Goal: Transaction & Acquisition: Purchase product/service

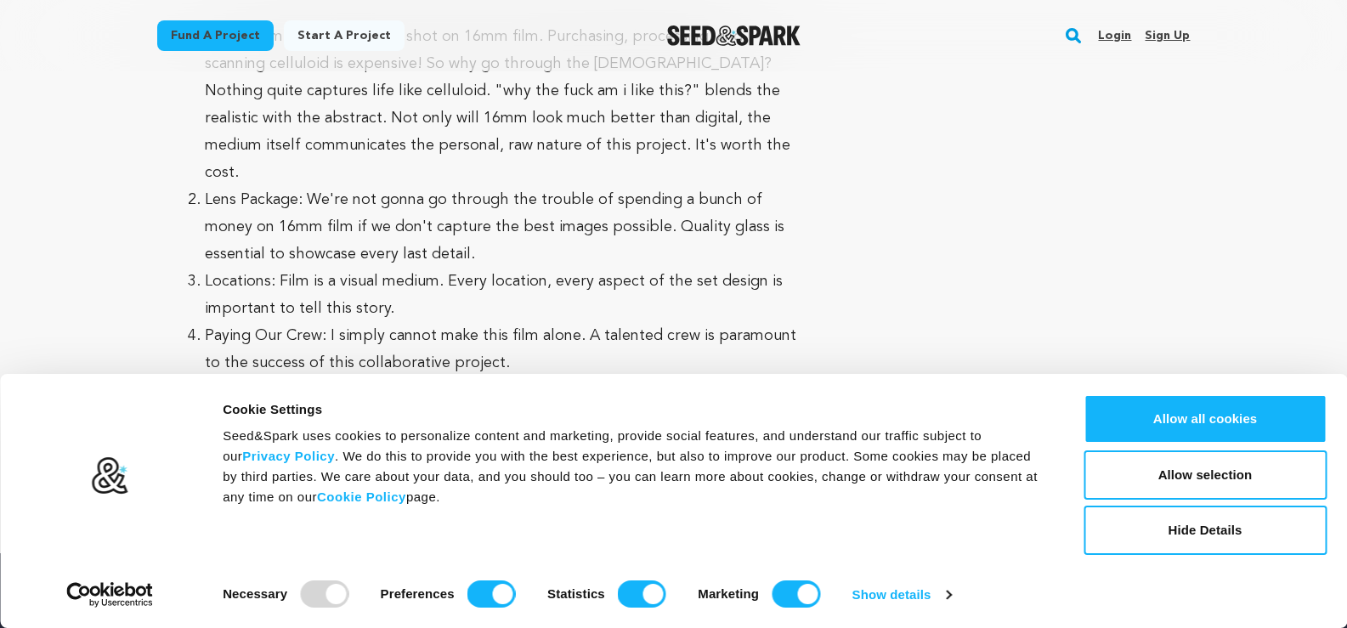
scroll to position [6372, 0]
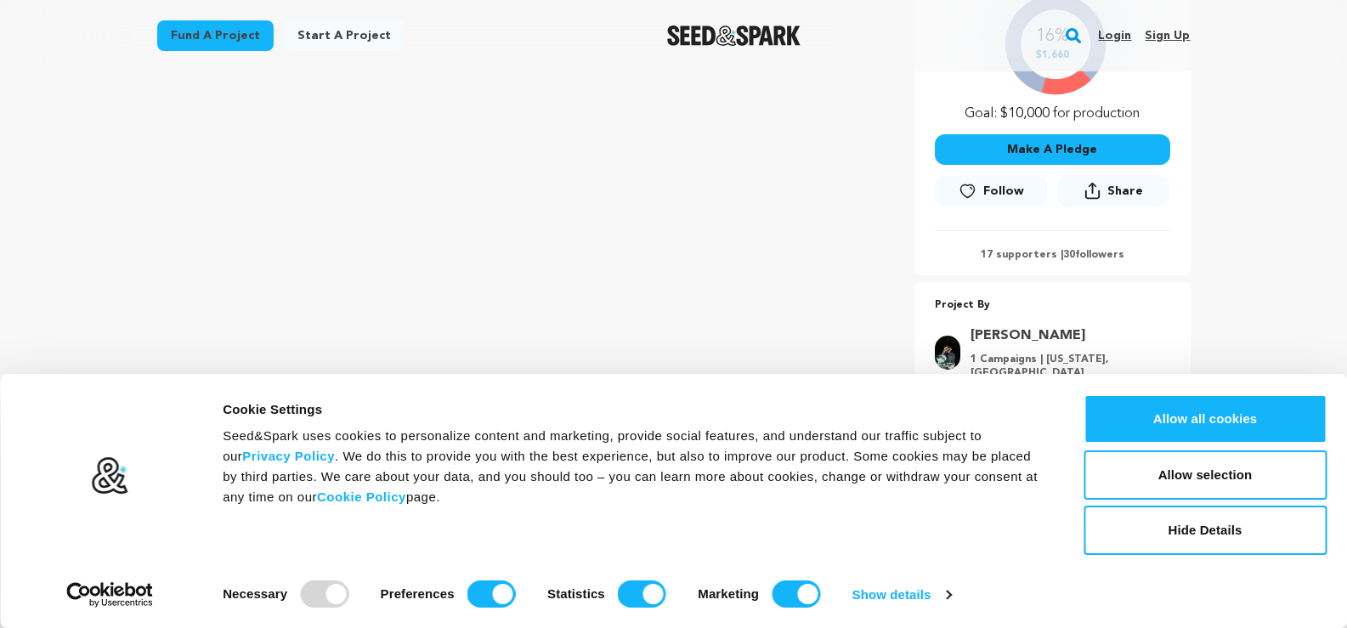
scroll to position [340, 0]
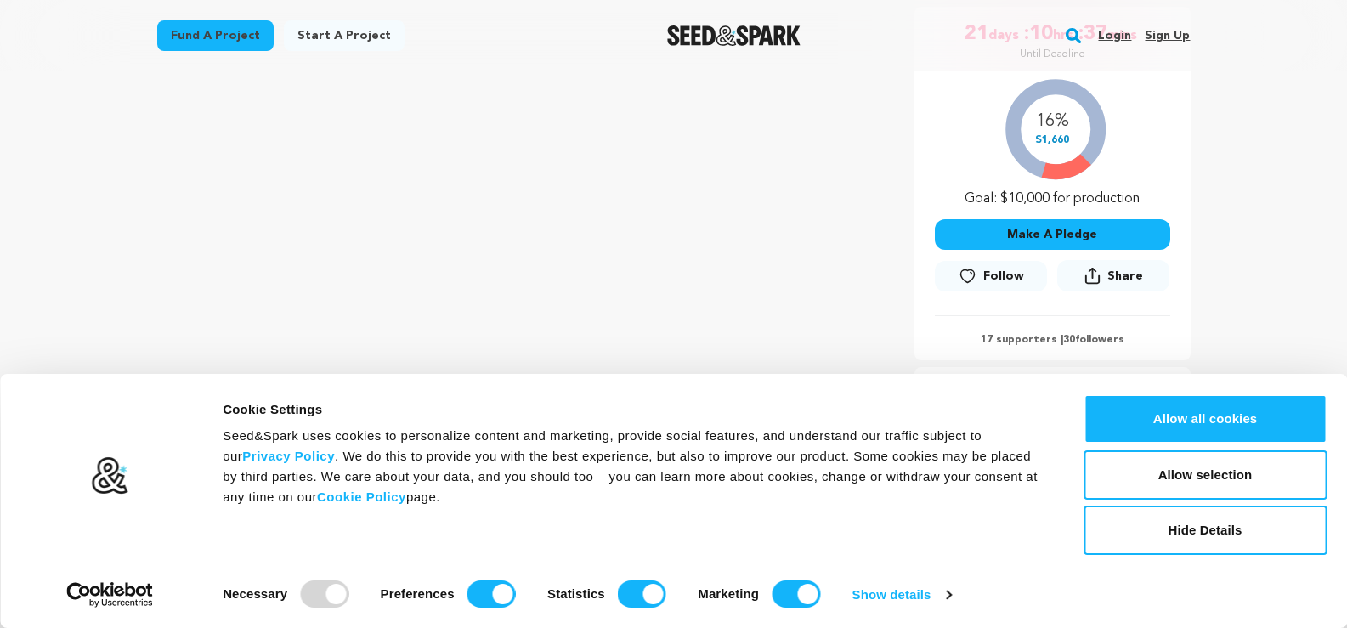
click at [1046, 230] on button "Make A Pledge" at bounding box center [1052, 234] width 235 height 31
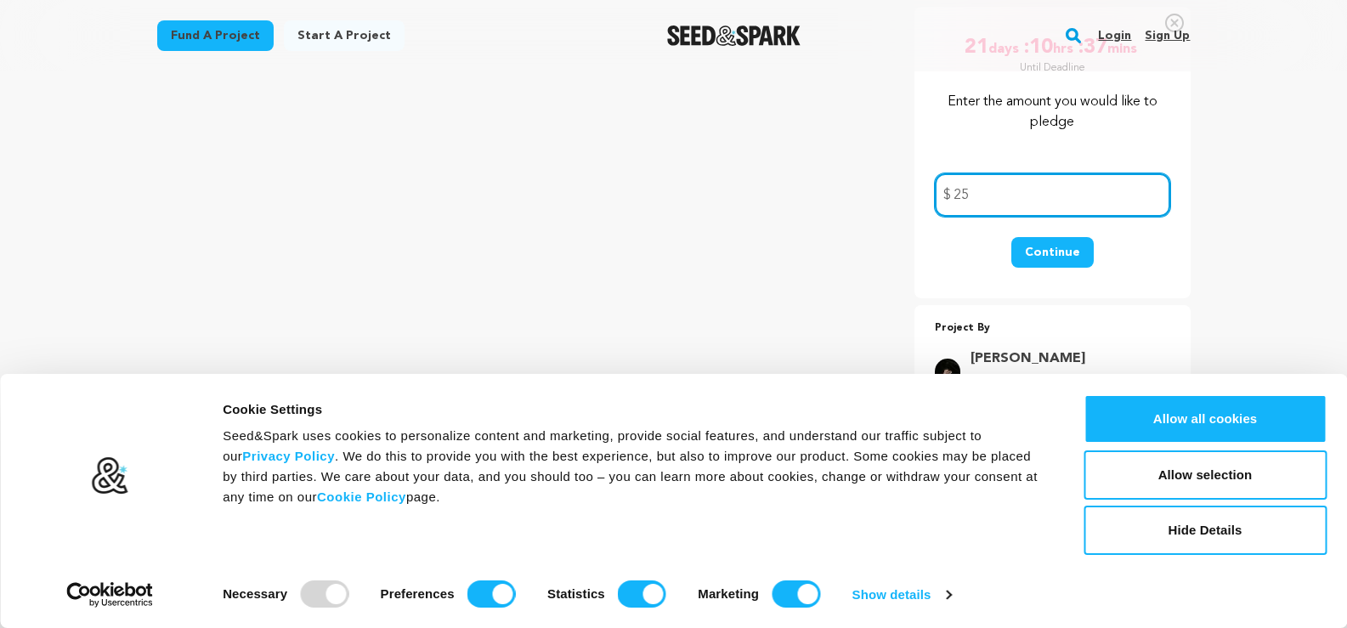
type input "25"
click at [1061, 250] on button "Continue" at bounding box center [1052, 252] width 82 height 31
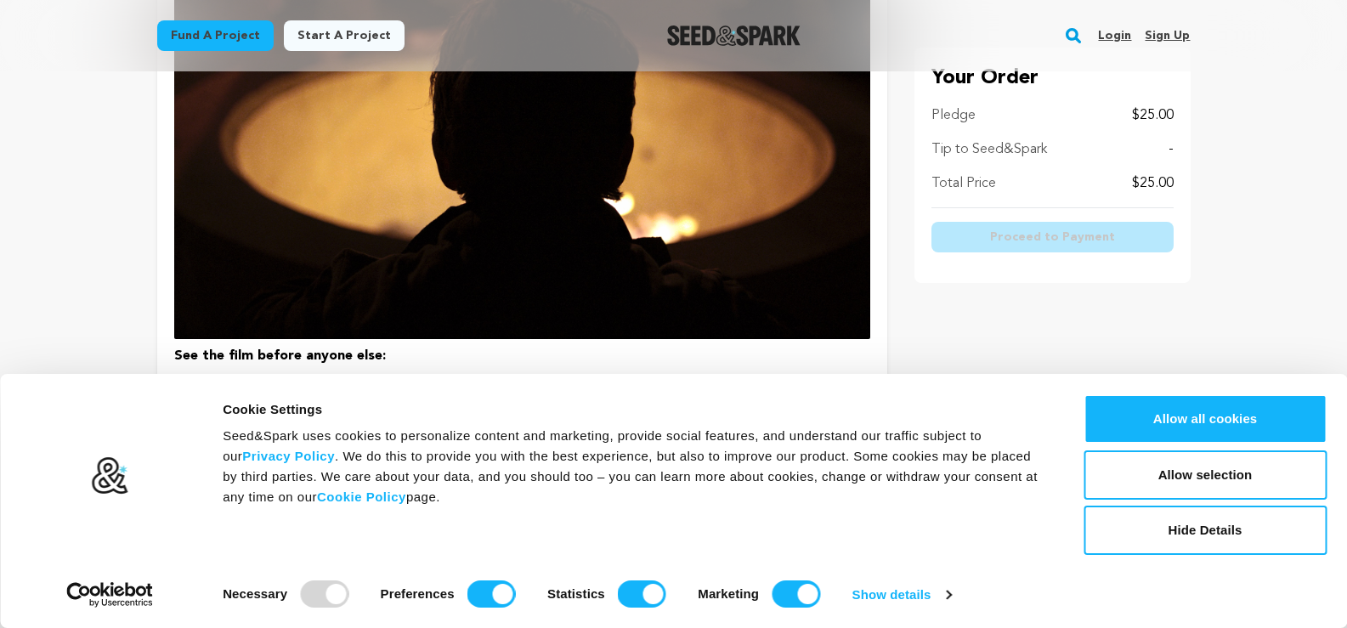
scroll to position [486, 0]
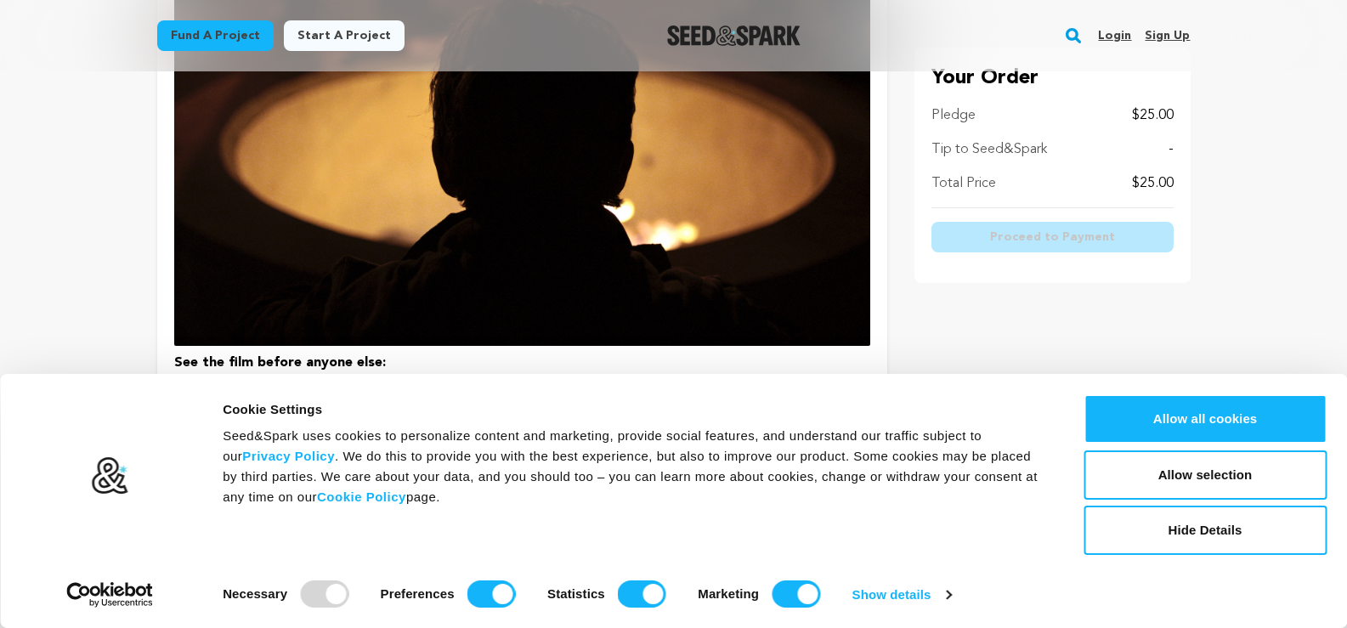
drag, startPoint x: 1113, startPoint y: 299, endPoint x: 1141, endPoint y: 291, distance: 29.3
click at [1141, 291] on div "Your Order Pledge $25.00 Tip to Seed&Spark - Total Price $25.00 Proceed to Paym…" at bounding box center [1052, 393] width 276 height 1269
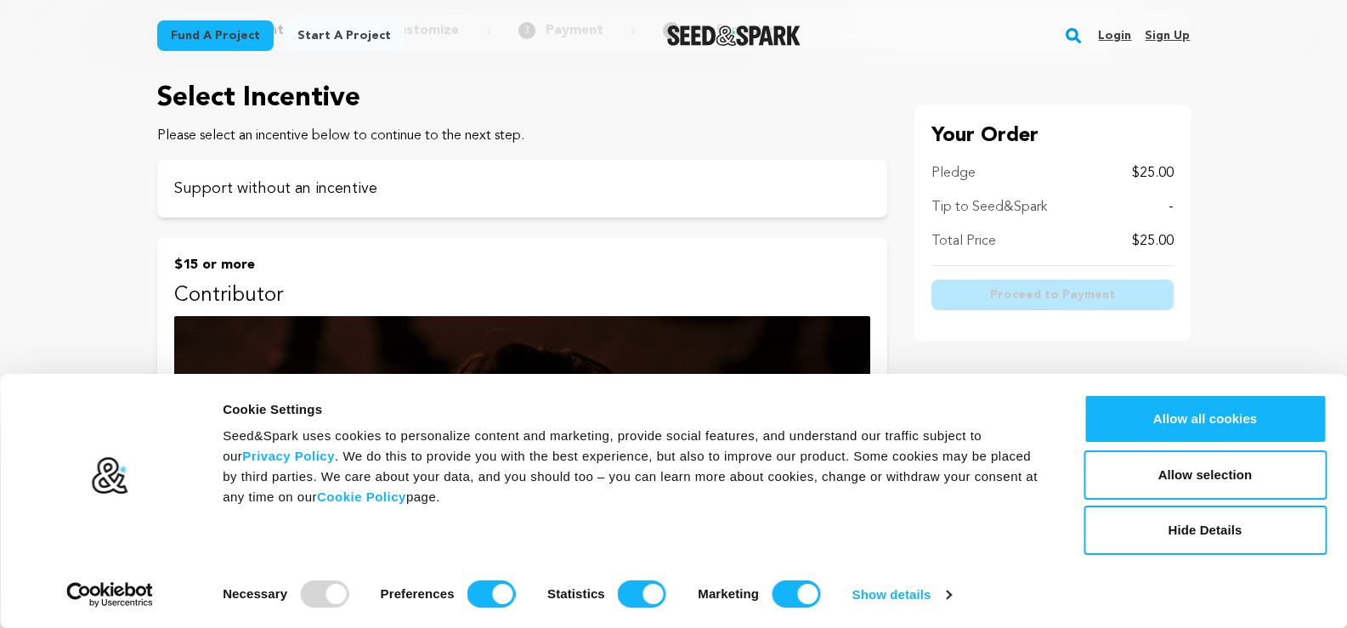
scroll to position [142, 0]
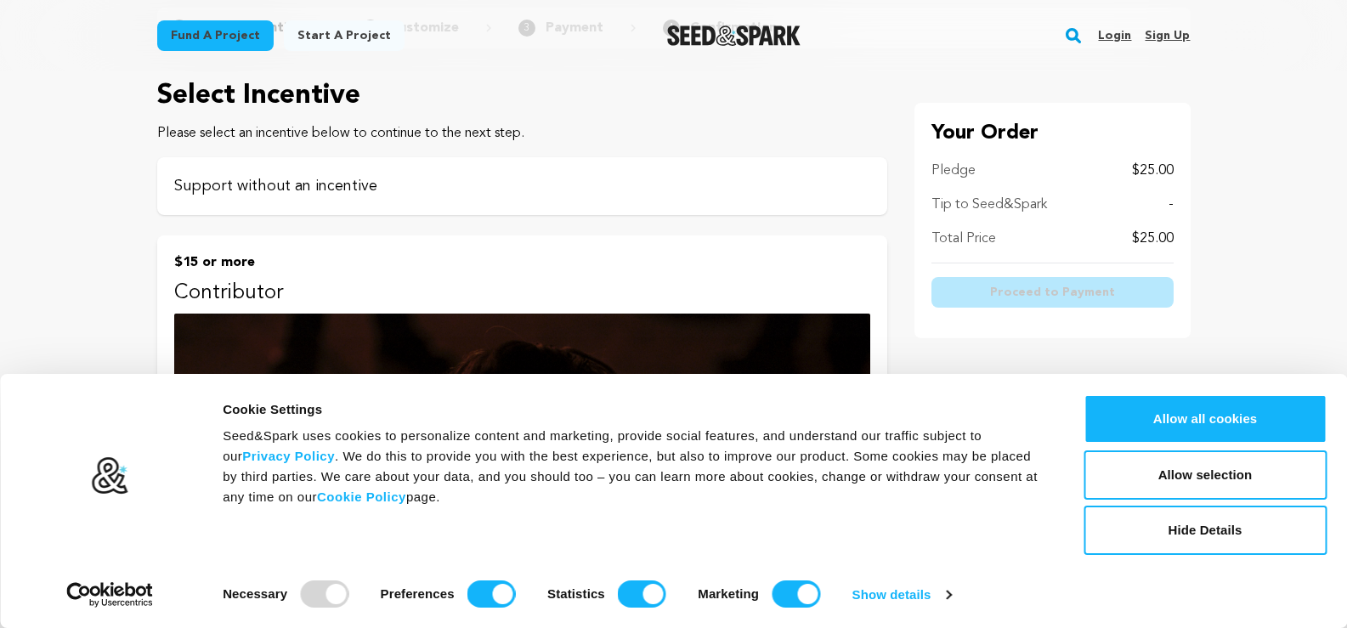
click at [730, 179] on p "Support without an incentive" at bounding box center [522, 186] width 696 height 24
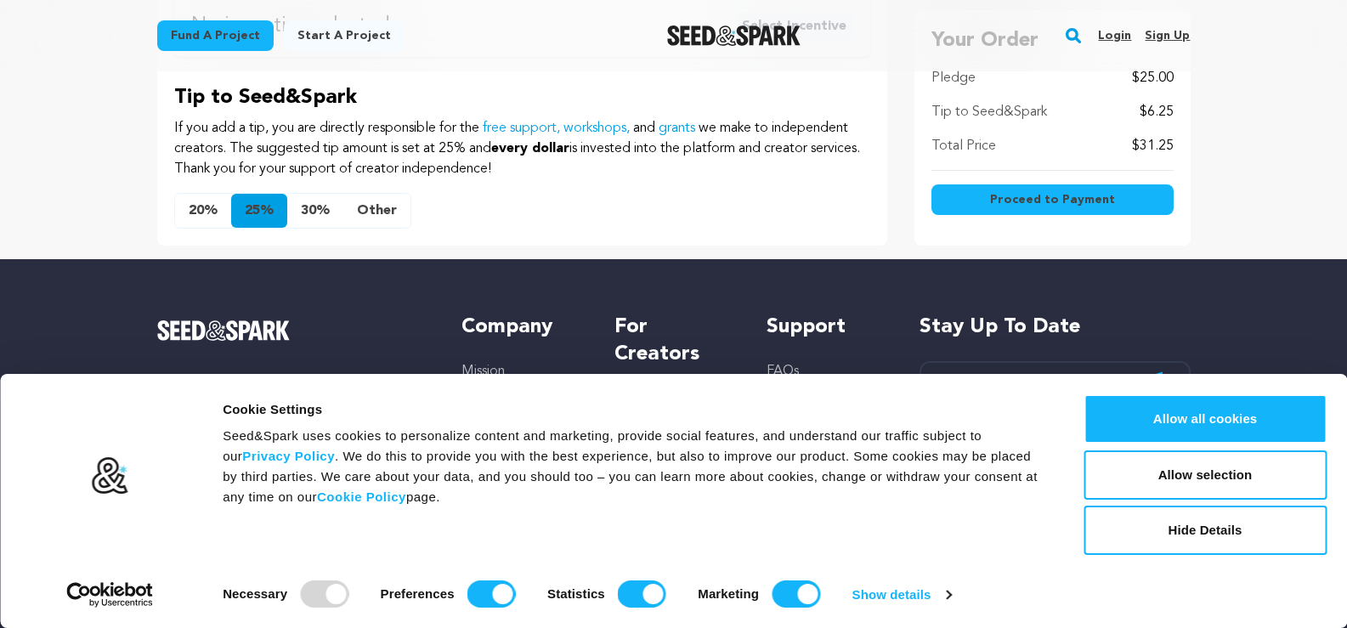
scroll to position [595, 0]
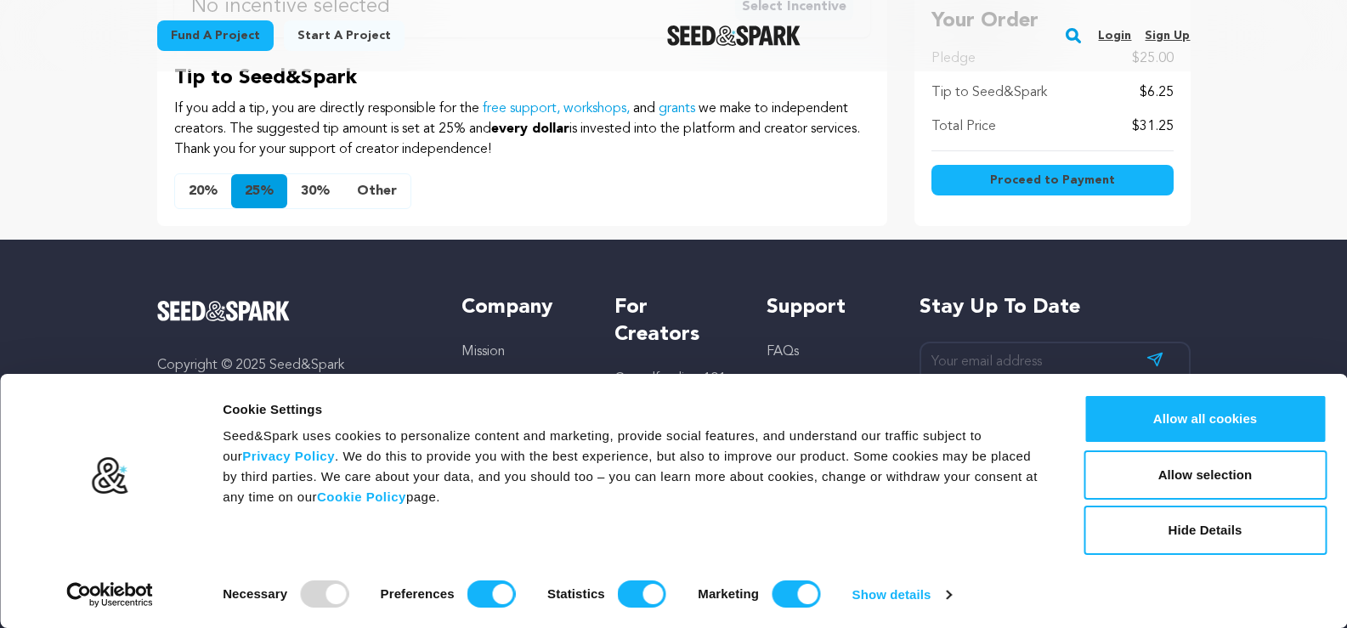
click at [206, 193] on button "20%" at bounding box center [203, 191] width 56 height 34
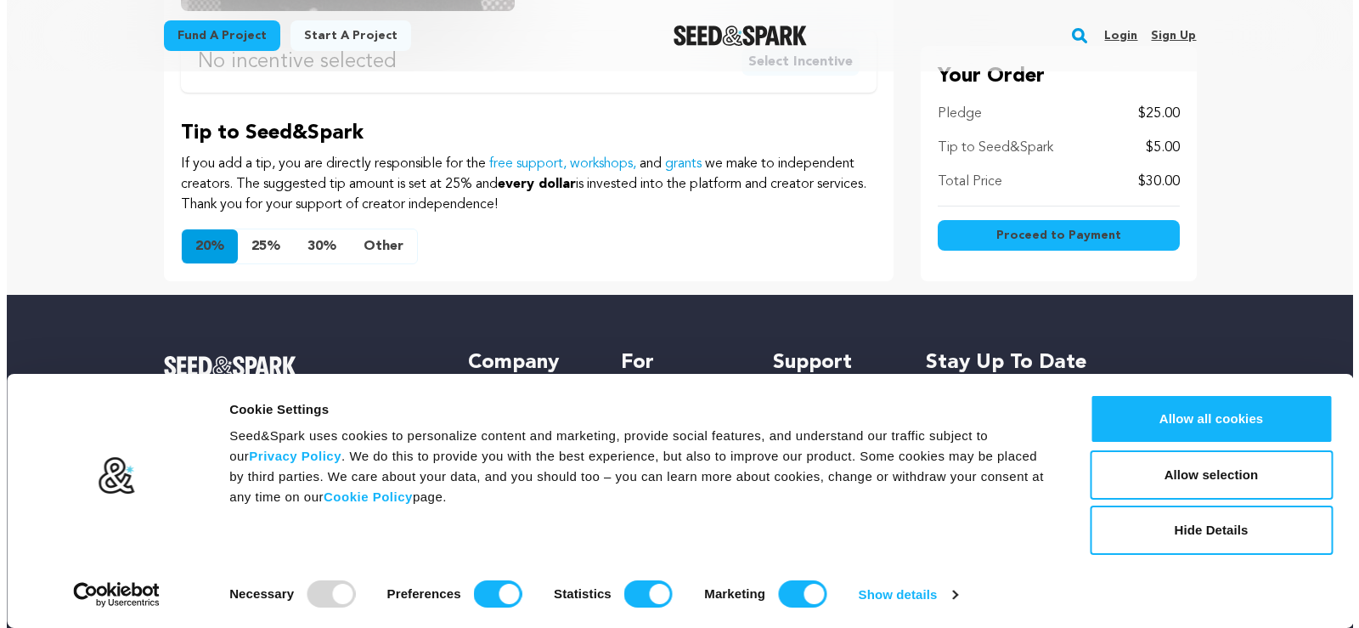
scroll to position [510, 0]
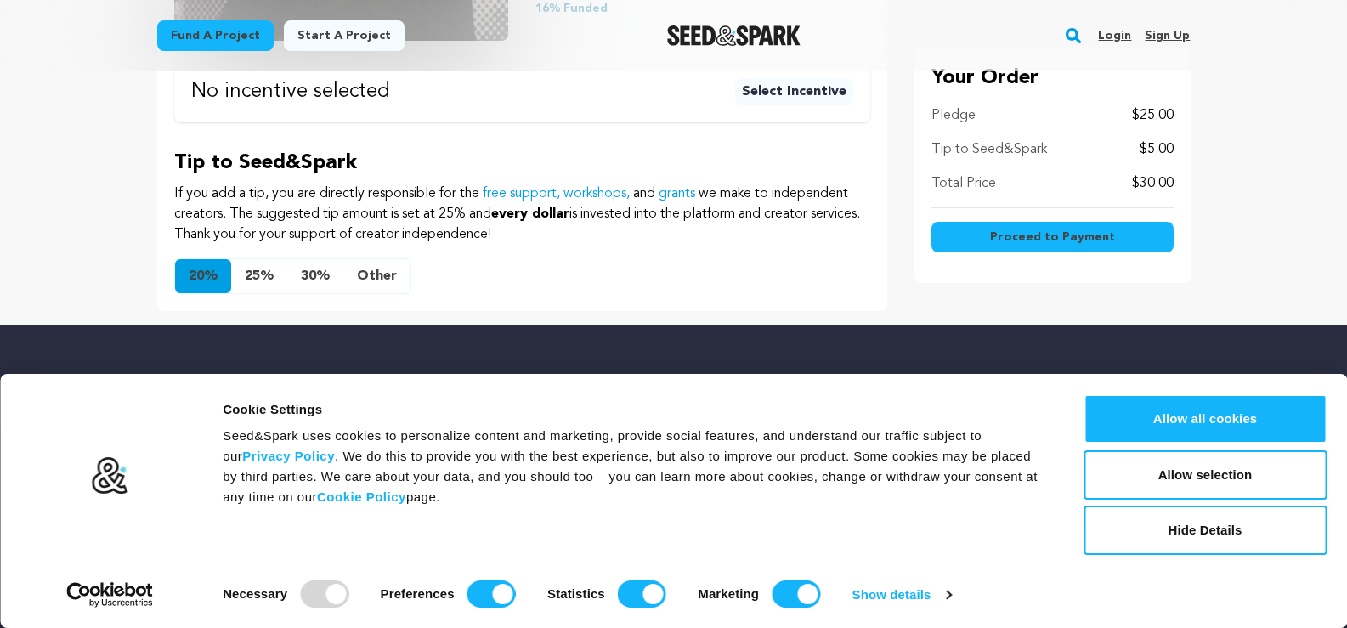
click at [1074, 234] on span "Proceed to Payment" at bounding box center [1052, 237] width 125 height 17
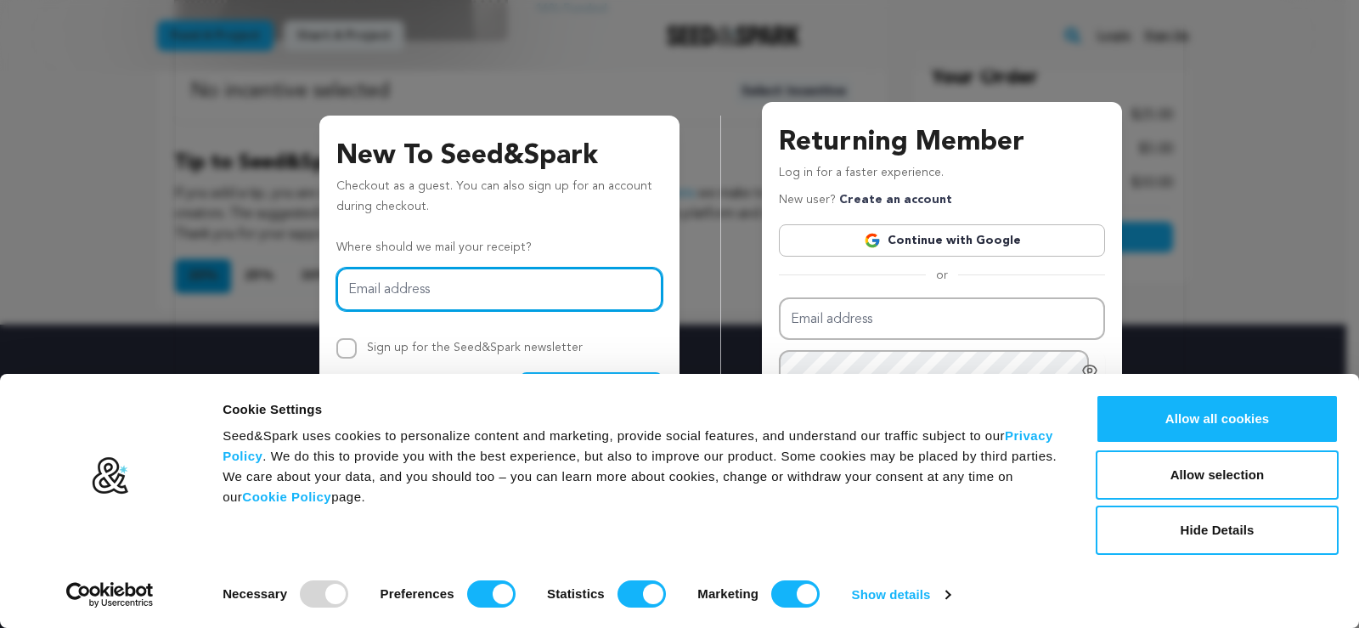
click at [488, 290] on input "Email address" at bounding box center [499, 289] width 326 height 43
type input "[EMAIL_ADDRESS][DOMAIN_NAME]"
click at [1228, 475] on button "Allow selection" at bounding box center [1217, 474] width 243 height 49
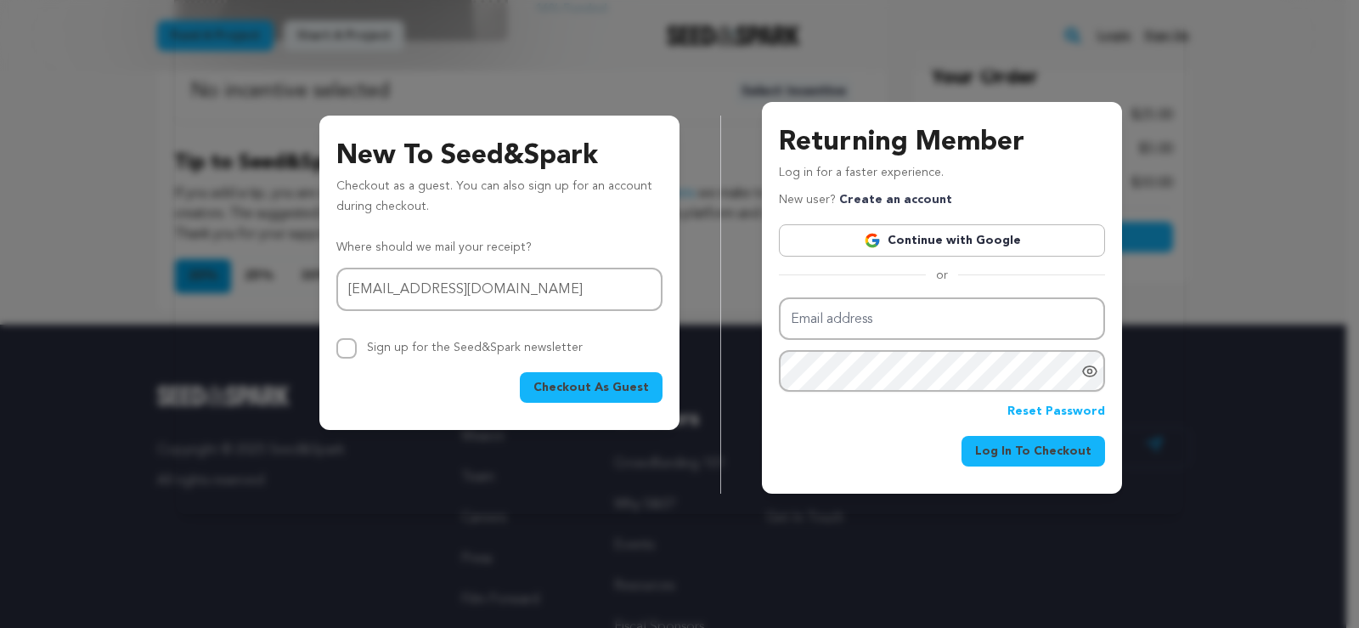
click at [612, 387] on span "Checkout As Guest" at bounding box center [592, 387] width 116 height 17
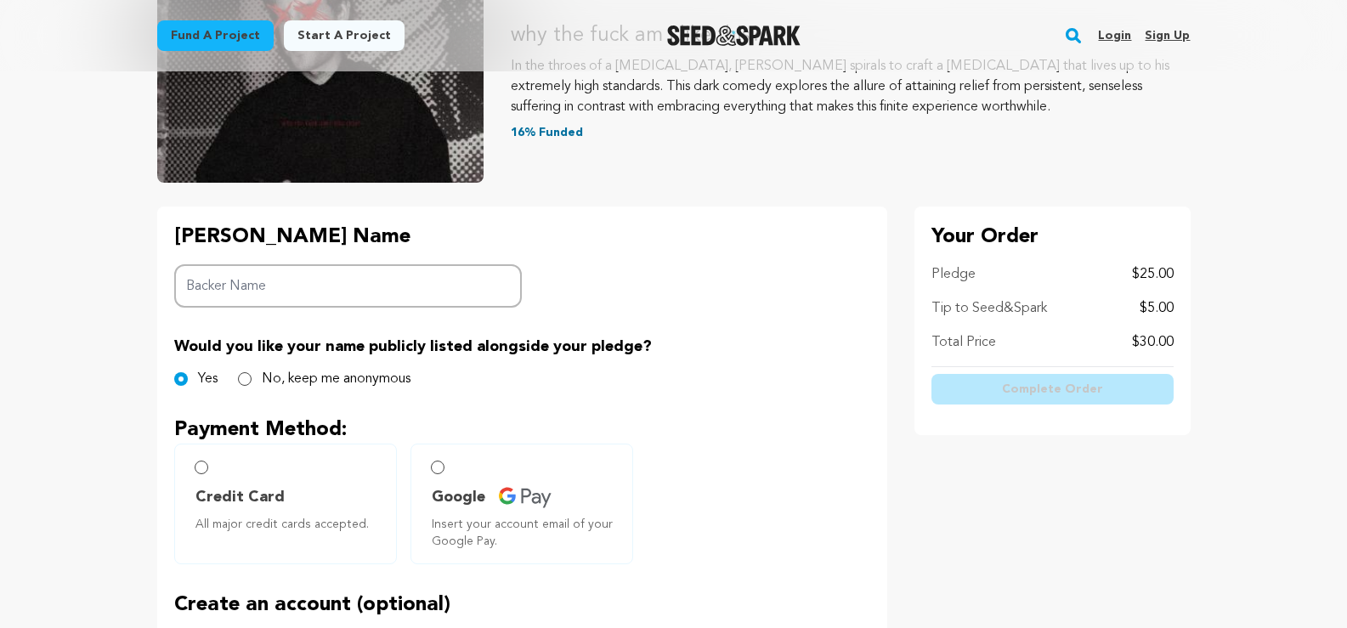
scroll to position [255, 0]
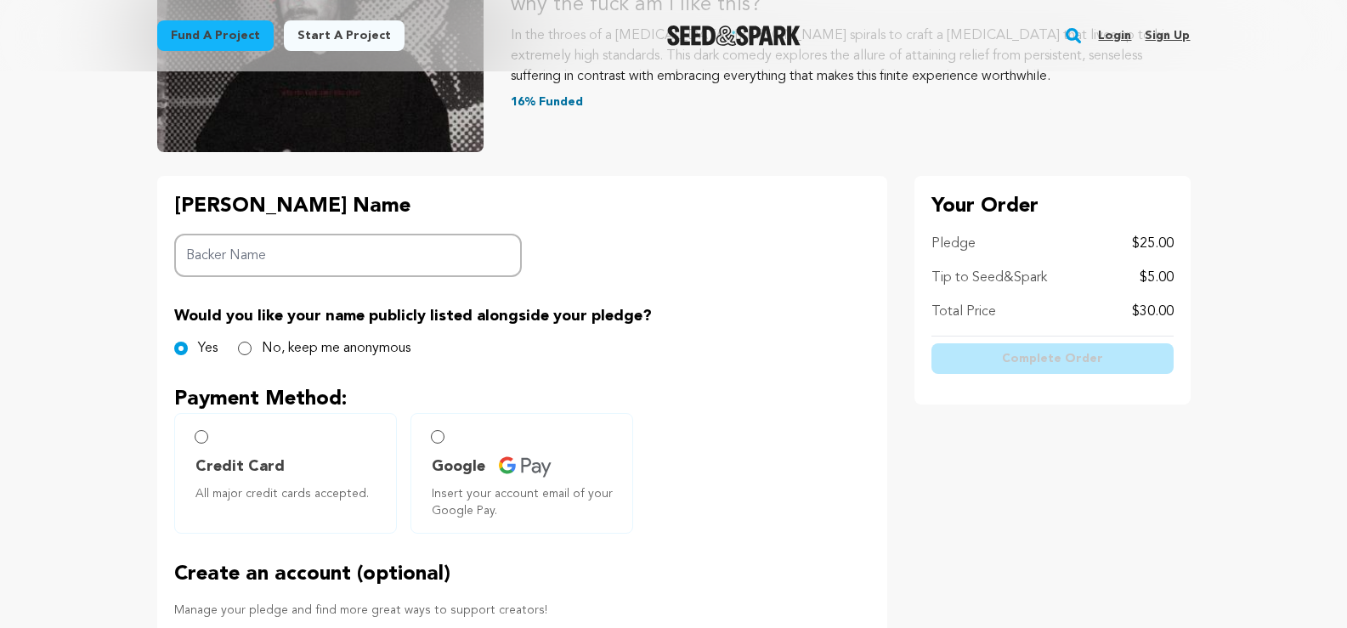
click at [420, 251] on input "Backer Name" at bounding box center [348, 255] width 348 height 43
type input "Juliet Gappmayer Sanders"
click at [203, 435] on input "Credit Card All major credit cards accepted." at bounding box center [202, 437] width 14 height 14
radio input "false"
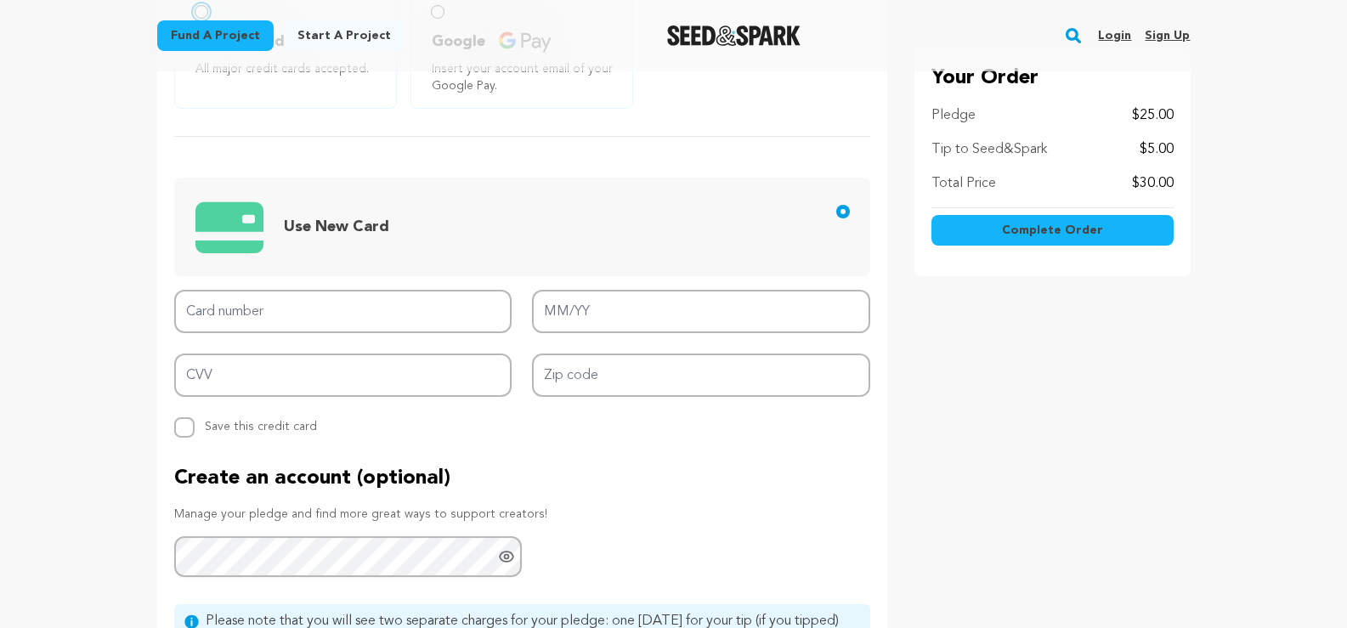
scroll to position [765, 0]
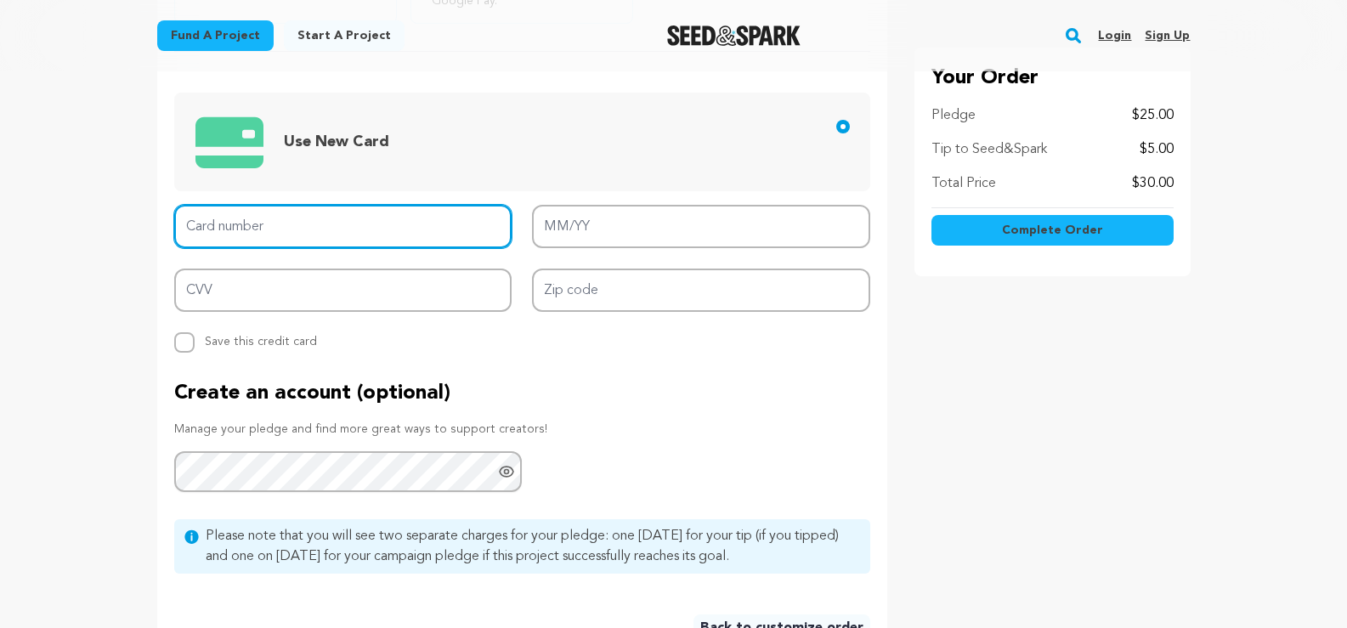
click at [393, 229] on input "Card number" at bounding box center [343, 226] width 338 height 43
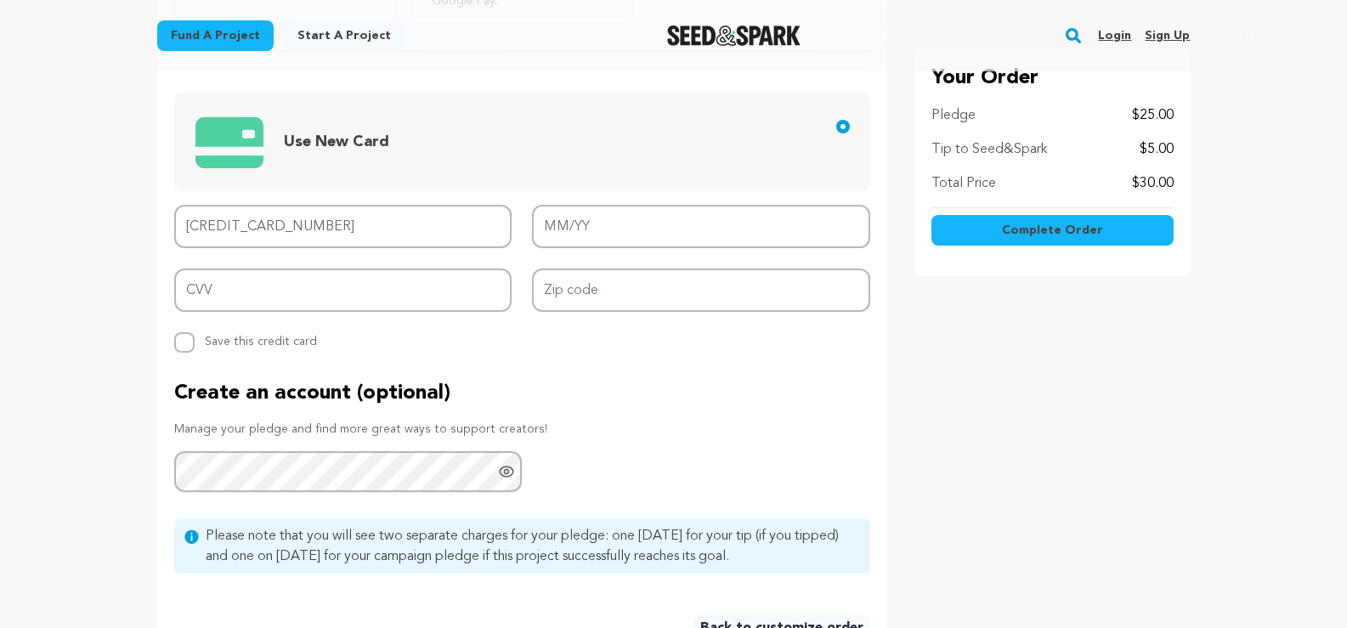
type input "4574 3102 8405 2751"
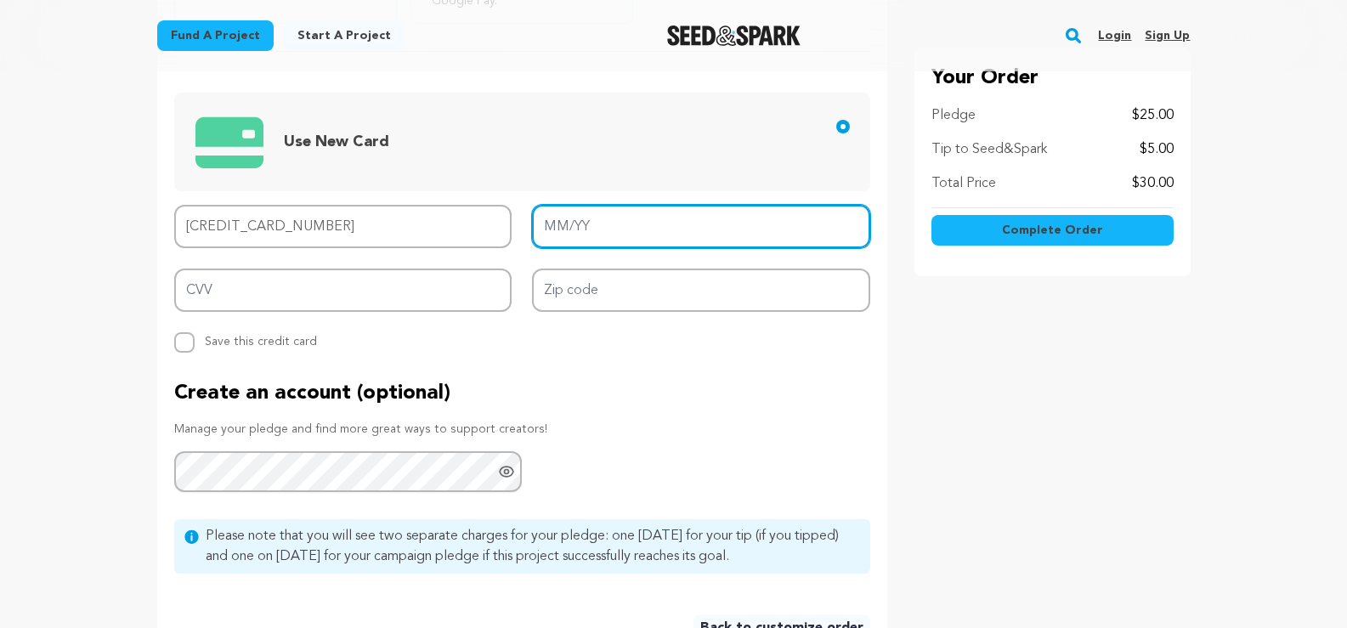
type input "04/29"
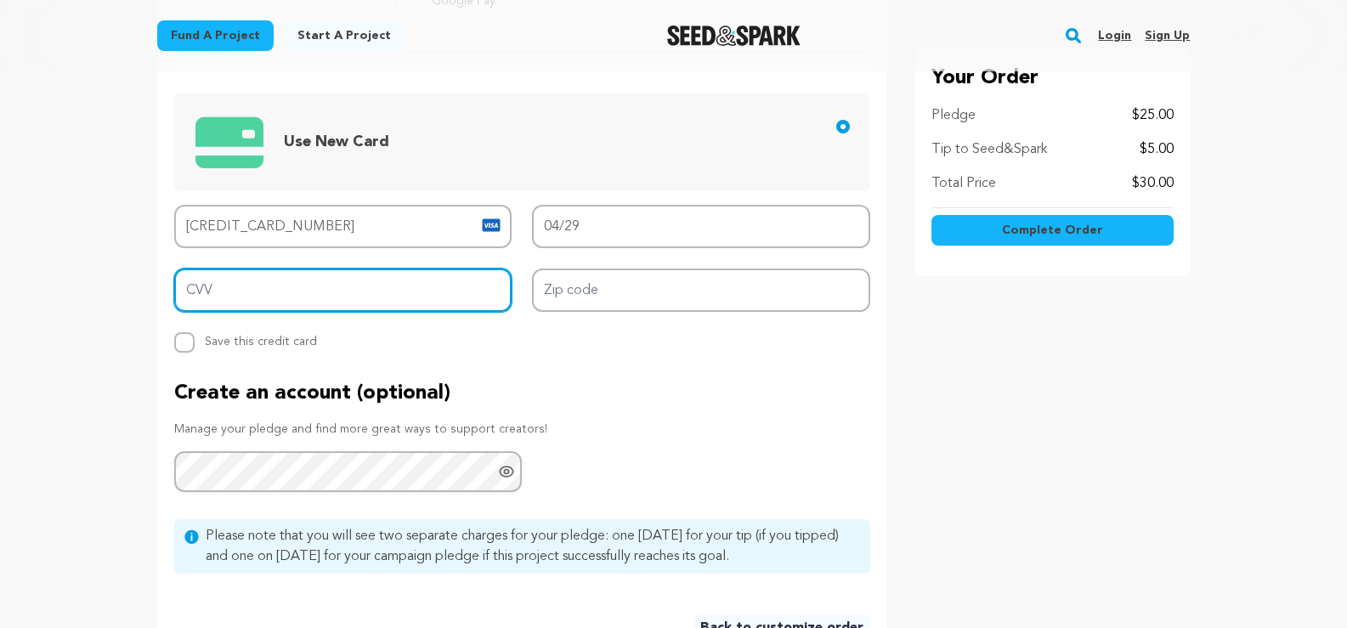
click at [415, 297] on input "CVV" at bounding box center [343, 289] width 338 height 43
type input "860"
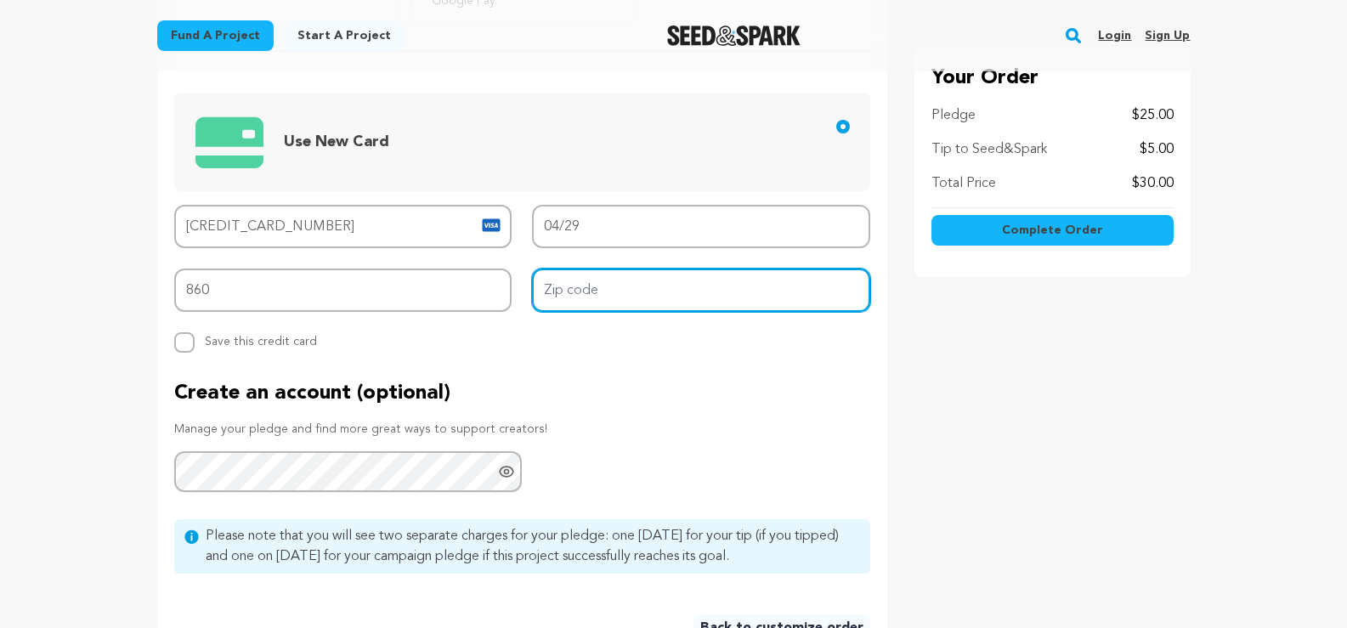
click at [633, 299] on input "Zip code" at bounding box center [701, 289] width 338 height 43
type input "84058"
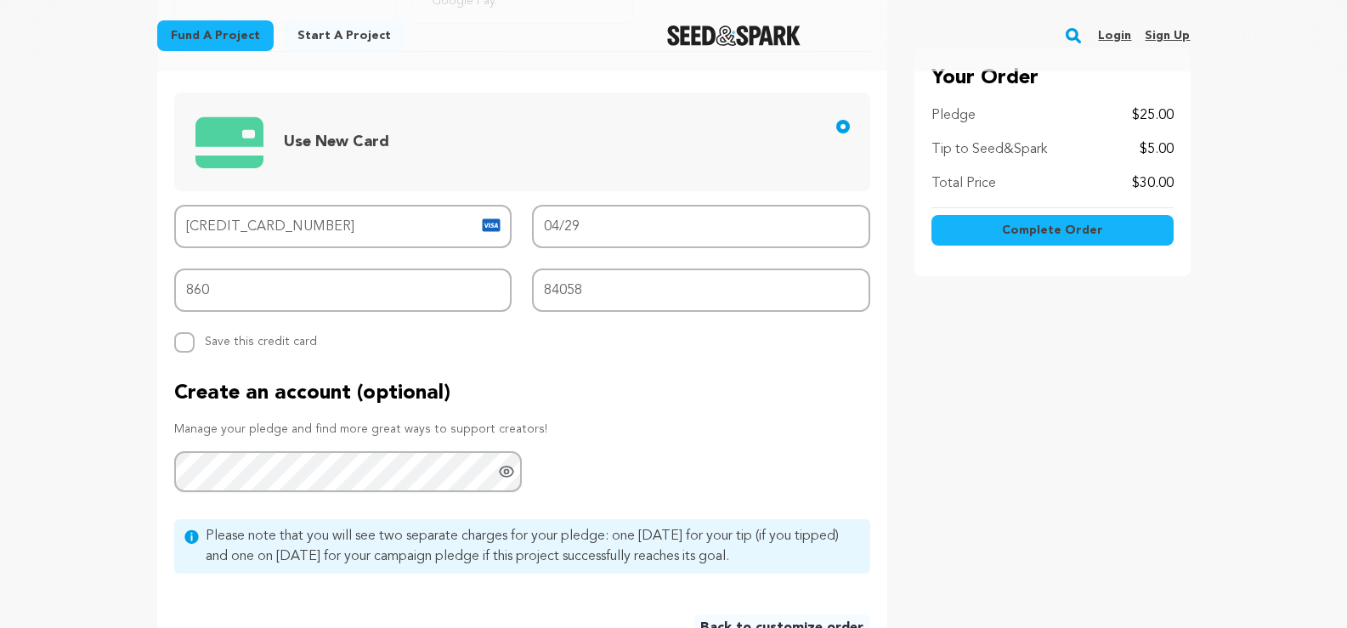
click at [1049, 234] on span "Complete Order" at bounding box center [1052, 230] width 101 height 17
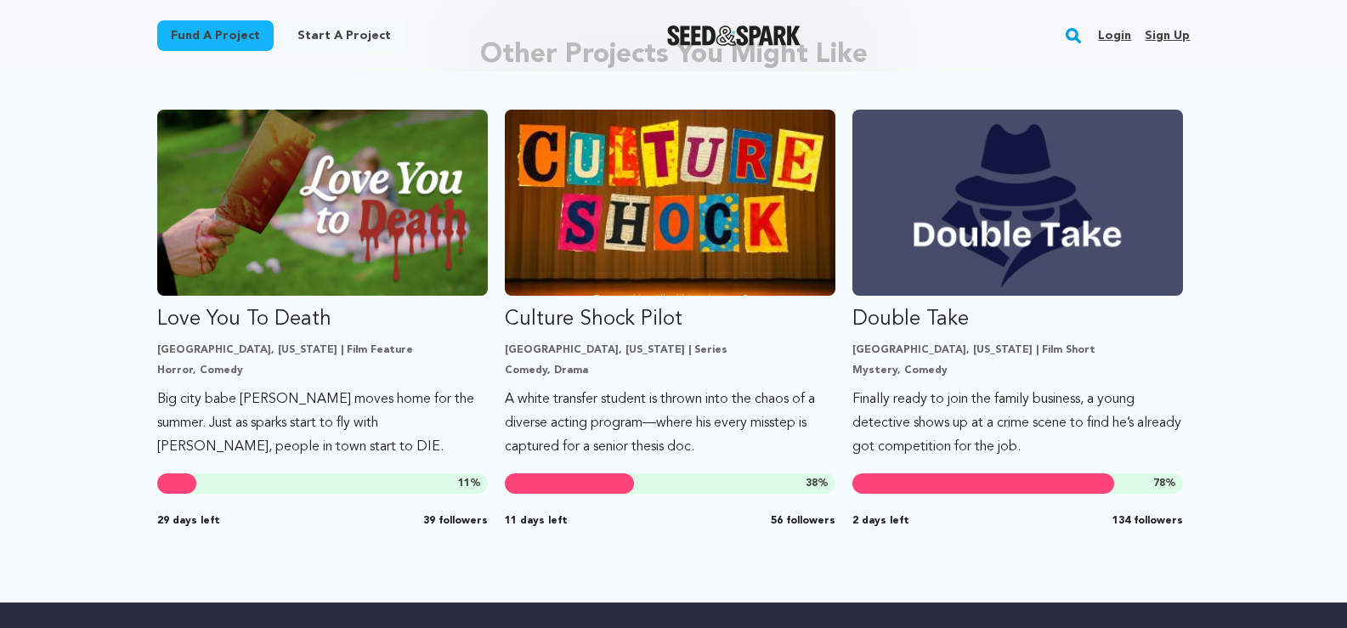
scroll to position [1019, 0]
